Goal: Register for event/course

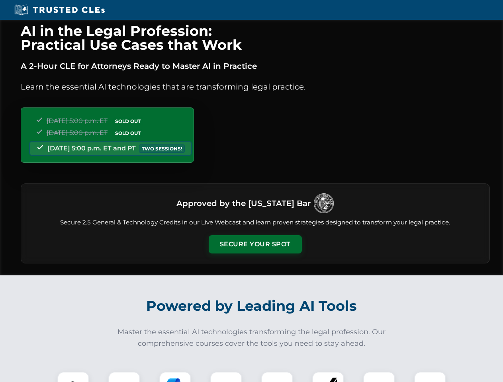
click at [255, 245] on button "Secure Your Spot" at bounding box center [255, 244] width 93 height 18
click at [73, 377] on img at bounding box center [73, 387] width 23 height 23
